Goal: Communication & Community: Answer question/provide support

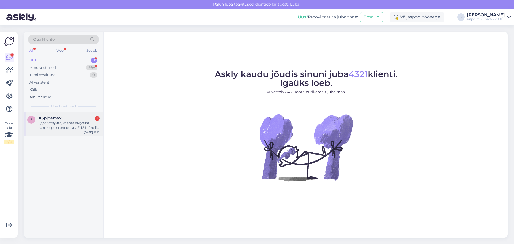
click at [70, 120] on div "#3pjoehwx 1" at bounding box center [69, 118] width 61 height 5
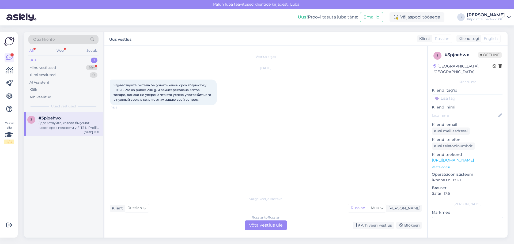
click at [269, 227] on div "Russian to Russian Võta vestlus üle" at bounding box center [266, 225] width 42 height 10
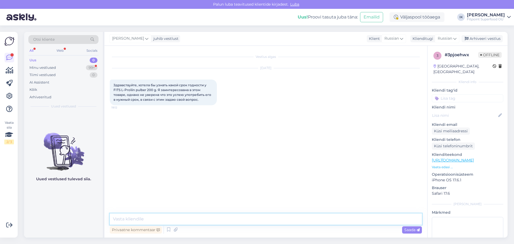
click at [264, 215] on textarea at bounding box center [266, 218] width 312 height 11
type textarea "L"
type textarea "Добрый день срок [DATE]"
click at [410, 232] on div "Saada" at bounding box center [412, 229] width 20 height 7
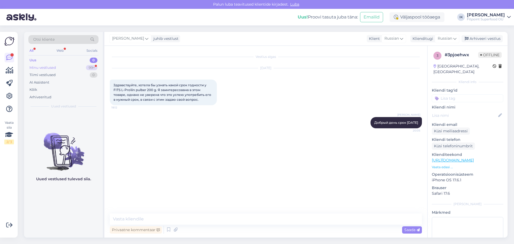
click at [56, 65] on div "Minu vestlused 99+" at bounding box center [63, 67] width 70 height 7
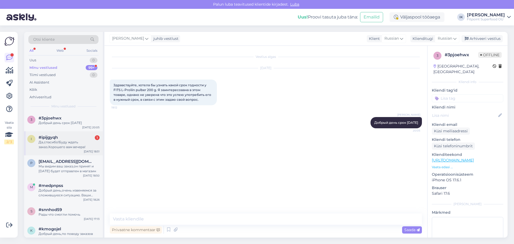
click at [84, 140] on div "Да,спасибо!Буду ждать заказ.Хорошего вам вечера!" at bounding box center [69, 145] width 61 height 10
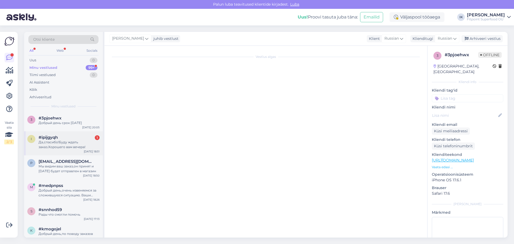
scroll to position [79, 0]
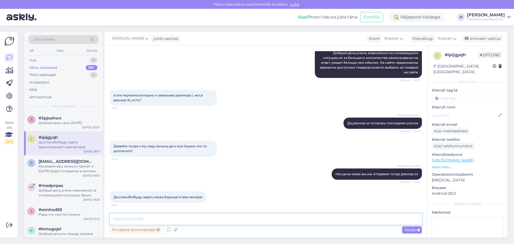
click at [216, 221] on textarea at bounding box center [266, 218] width 312 height 11
type textarea "И вам)"
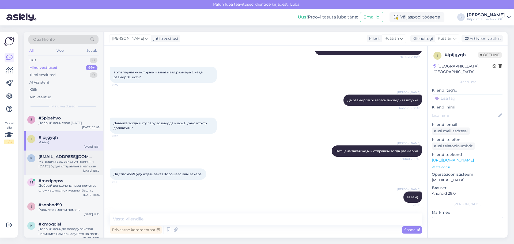
click at [74, 161] on div "Мы видим ваш заказ,он принят и [DATE] будет отправлен в магазин" at bounding box center [69, 164] width 61 height 10
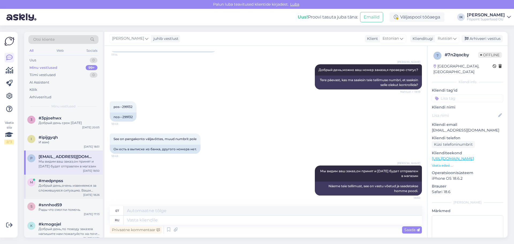
click at [72, 183] on div "#medpnpss" at bounding box center [69, 180] width 61 height 5
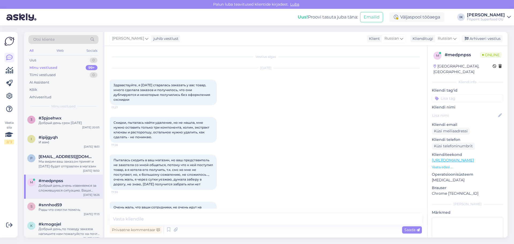
scroll to position [62, 0]
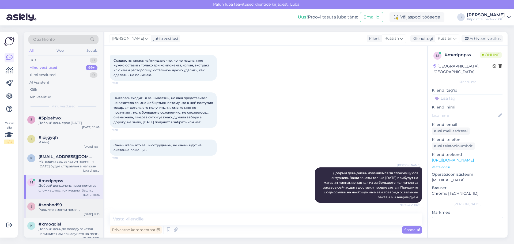
click at [69, 204] on div "#snnhod59" at bounding box center [69, 204] width 61 height 5
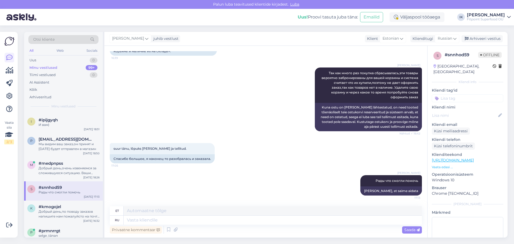
scroll to position [27, 0]
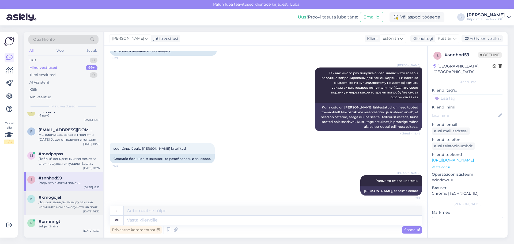
click at [70, 199] on div "#kmogojel" at bounding box center [69, 197] width 61 height 5
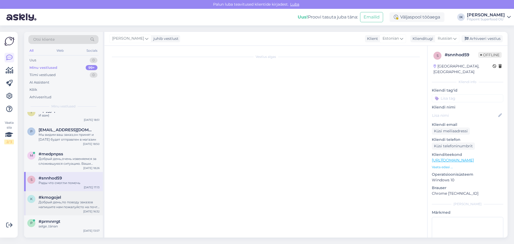
scroll to position [0, 0]
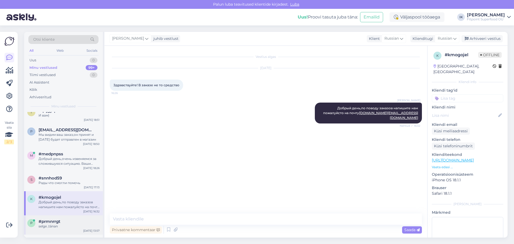
click at [83, 218] on div "p #prmnrrgt selge ,tänan [DATE] 13:57" at bounding box center [63, 224] width 79 height 19
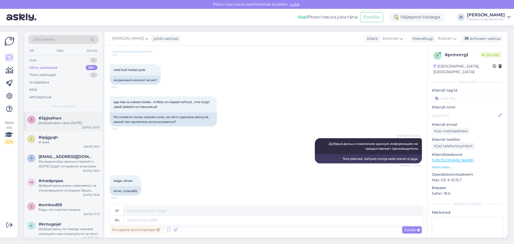
click at [79, 125] on div "Добрый день срок [DATE]" at bounding box center [69, 122] width 61 height 5
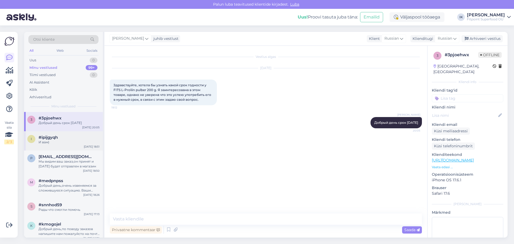
click at [83, 143] on div "И вам)" at bounding box center [69, 142] width 61 height 5
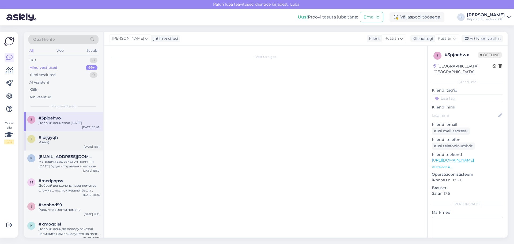
scroll to position [102, 0]
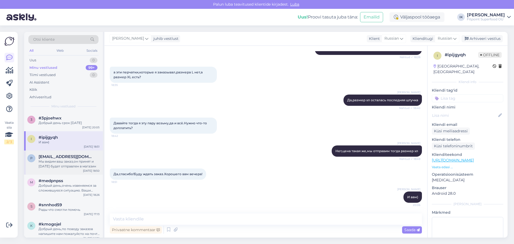
click at [85, 159] on div "Мы видим ваш заказ,он принят и [DATE] будет отправлен в магазин" at bounding box center [69, 164] width 61 height 10
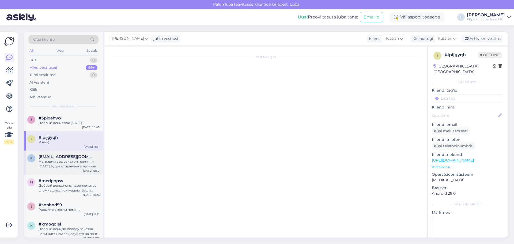
scroll to position [67, 0]
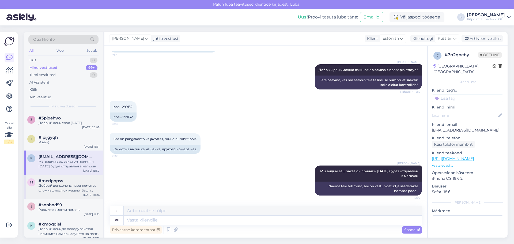
click at [79, 179] on div "#medpnpss" at bounding box center [69, 180] width 61 height 5
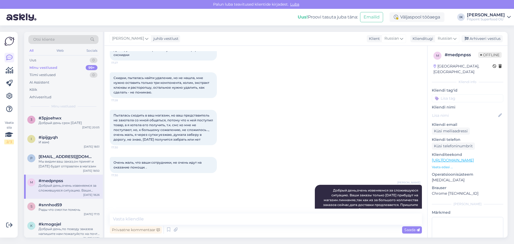
scroll to position [62, 0]
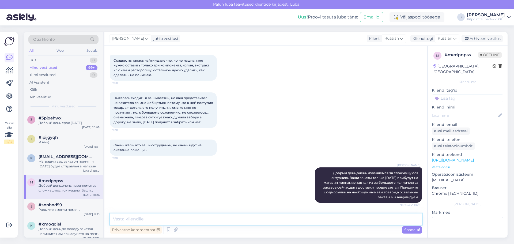
click at [273, 221] on textarea at bounding box center [266, 218] width 312 height 11
type textarea "v"
type textarea "V"
drag, startPoint x: 181, startPoint y: 64, endPoint x: 151, endPoint y: 71, distance: 30.3
click at [151, 71] on span "Скидки, пыталась найти удаление, но не нашла, мне нужно оставить только три ком…" at bounding box center [161, 67] width 97 height 18
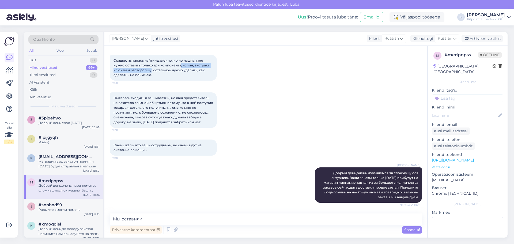
copy span ", холин, экстракт клюквы и расторопшу"
click at [158, 222] on textarea "Мы оставили" at bounding box center [266, 218] width 312 height 11
paste textarea ", холин, экстракт клюквы и расторопшу"
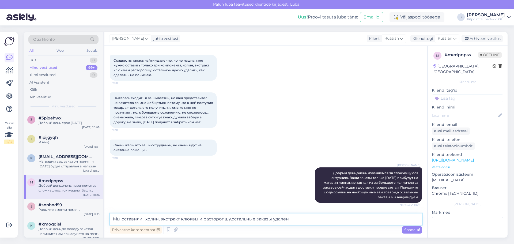
type textarea "Мы оставили , холин, экстракт клюквы и расторопшу,остальные заказы удалены"
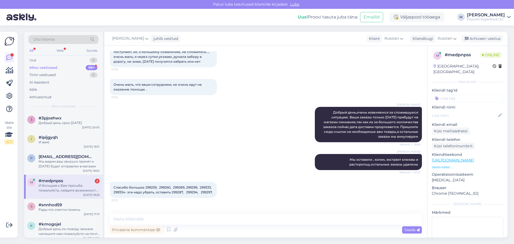
scroll to position [160, 0]
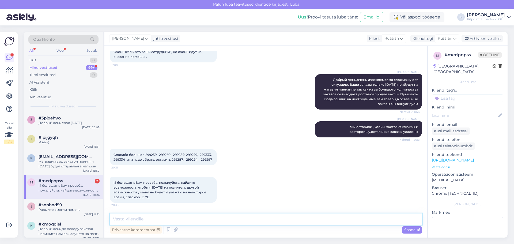
paste textarea "299297"
paste textarea "299289"
paste textarea "299287"
type textarea "299297,299289,299287 данные заказы были оставлены,остальные удалены"
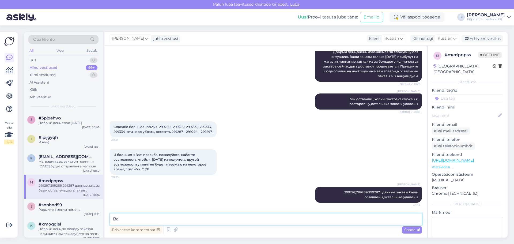
type textarea "В"
click at [222, 218] on textarea "[DATE] мы передадим из [GEOGRAPHIC_DATA],а там висит ото курьерской службы,но в…" at bounding box center [266, 218] width 312 height 11
click at [168, 220] on textarea "[DATE] мы передадим из [GEOGRAPHIC_DATA],а там висит от курьерской службы,но в …" at bounding box center [266, 218] width 312 height 11
click at [203, 219] on textarea "[DATE] мы передадим их курьеру,а там висит от курьерской службы,но в основном о…" at bounding box center [266, 218] width 312 height 11
click at [304, 219] on textarea "[DATE] мы передадим их курьеру,а там зависит от курьерской службы,но в основном…" at bounding box center [266, 218] width 312 height 11
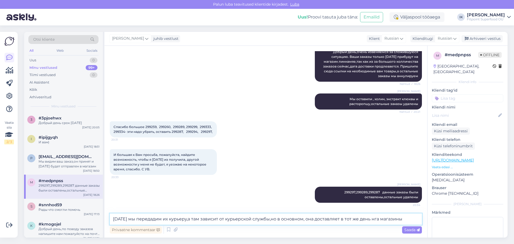
click at [376, 219] on textarea "[DATE] мы передадим их курьеру,а там зависит от курьерской службы,но в основном…" at bounding box center [266, 218] width 312 height 11
type textarea "[DATE] мы передадим их курьеру,а там зависит от курьерской службы,но в основном…"
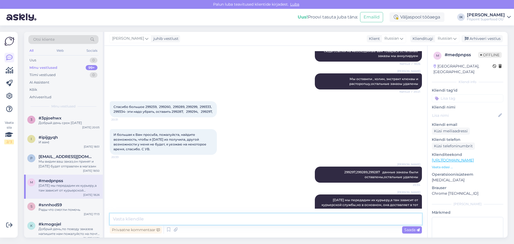
scroll to position [194, 0]
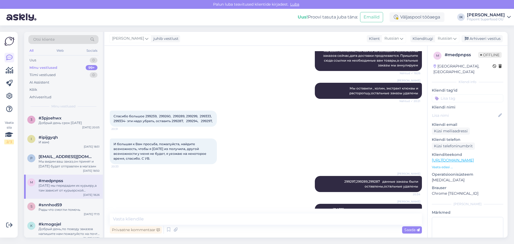
click at [190, 120] on span "Спасибо большое 299259, 299260, 299289, 299299, 299333, 299334- эти надо убрать…" at bounding box center [163, 118] width 100 height 9
copy span "299294"
click at [242, 92] on div "[PERSON_NAME] Мы оставили , холин, экстракт клюквы и расторопшу,остальные заказ…" at bounding box center [266, 91] width 312 height 28
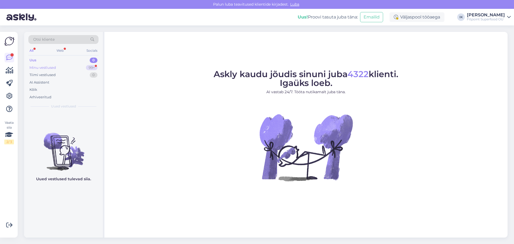
click at [59, 68] on div "Minu vestlused 99+" at bounding box center [63, 67] width 70 height 7
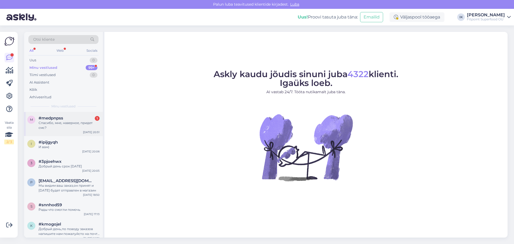
click at [79, 123] on div "Спасибо, мне, наверное, придет смс?" at bounding box center [69, 125] width 61 height 10
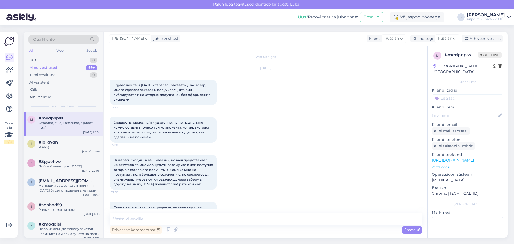
scroll to position [243, 0]
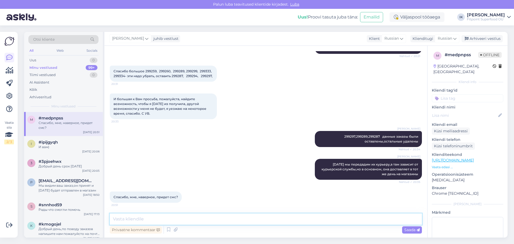
click at [216, 218] on textarea at bounding box center [266, 218] width 312 height 11
type textarea "да"
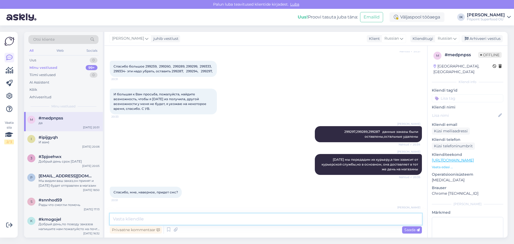
scroll to position [266, 0]
